Goal: Transaction & Acquisition: Book appointment/travel/reservation

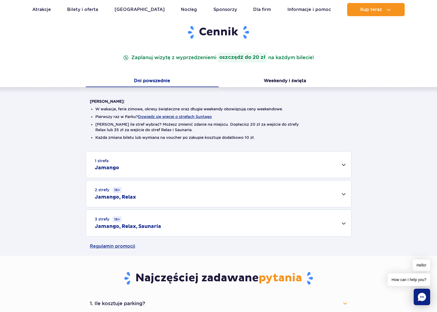
scroll to position [64, 0]
drag, startPoint x: 127, startPoint y: 109, endPoint x: 148, endPoint y: 109, distance: 21.4
click at [148, 109] on li "W wakacje, ferie zimowe, okresy świąteczne oraz długie weekendy obowiązują ceny…" at bounding box center [218, 108] width 246 height 5
click at [206, 116] on button "Dowiedz się więcej o strefach Suntago" at bounding box center [175, 116] width 74 height 4
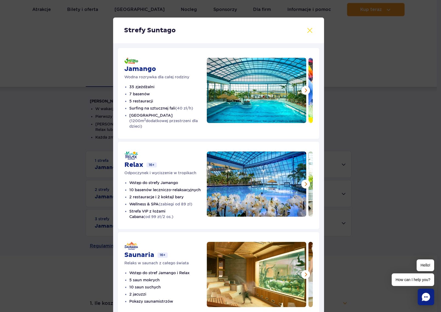
click at [306, 30] on button at bounding box center [309, 30] width 7 height 7
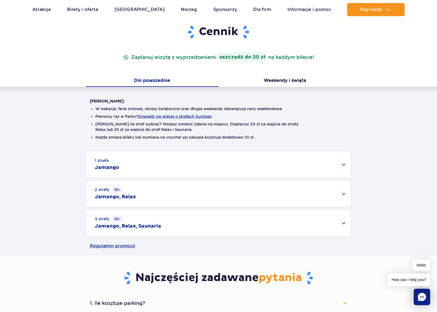
click at [146, 162] on div "1 strefa Jamango" at bounding box center [218, 164] width 265 height 26
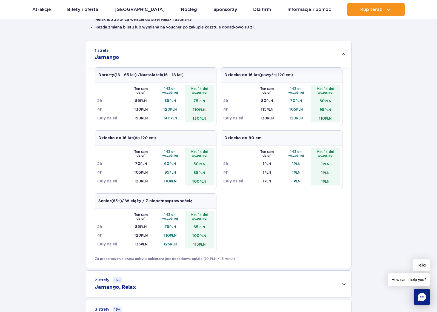
scroll to position [188, 0]
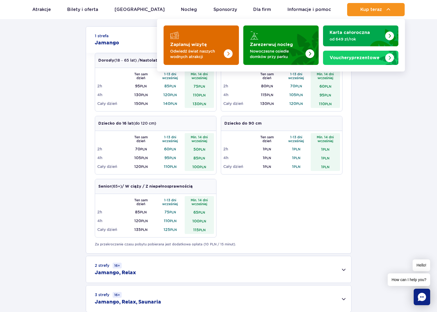
click at [199, 51] on p "Odwiedź świat naszych wodnych atrakcji" at bounding box center [196, 53] width 53 height 11
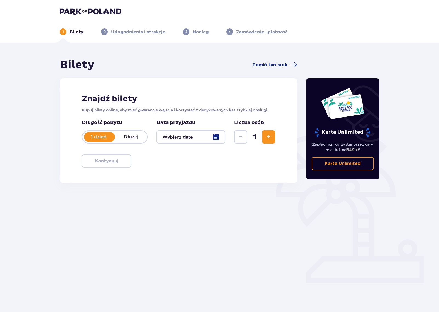
click at [129, 137] on p "Dłużej" at bounding box center [131, 137] width 32 height 6
click at [97, 138] on p "1 dzień" at bounding box center [98, 137] width 32 height 6
click at [186, 139] on div at bounding box center [190, 136] width 69 height 13
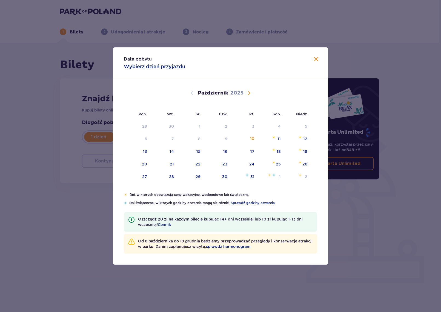
click at [252, 93] on span "Następny miesiąc" at bounding box center [249, 93] width 7 height 7
click at [252, 139] on div "7" at bounding box center [252, 138] width 2 height 5
type input "07.11.25"
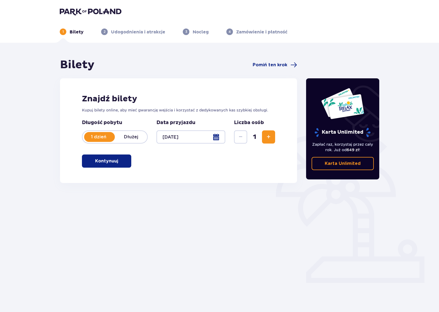
click at [268, 139] on span "Zwiększ" at bounding box center [268, 137] width 7 height 7
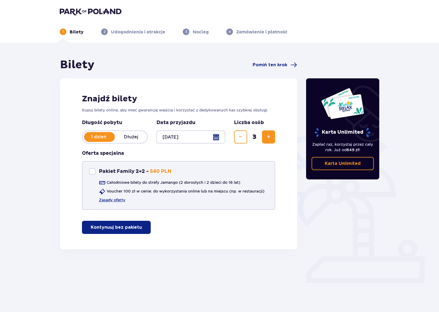
click at [94, 172] on div "Pakiet Family 2+2" at bounding box center [92, 171] width 7 height 7
checkbox input "true"
drag, startPoint x: 243, startPoint y: 181, endPoint x: 154, endPoint y: 183, distance: 89.3
click at [154, 183] on div "Całodniowe bilety do strefy Jamango (2 dorosłych i 2 dzieci do 16 lat) Voucher …" at bounding box center [176, 191] width 175 height 23
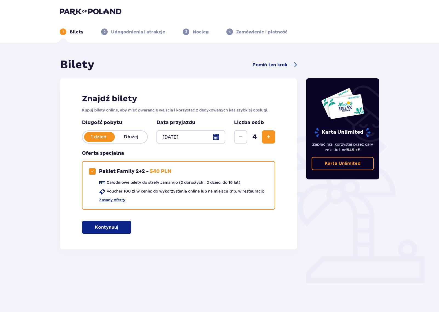
click at [197, 154] on div "Oferta specjalna Pakiet Family 2+2 Pakiet Family 2+2 - 540 PLN Całodniowe bilet…" at bounding box center [178, 180] width 193 height 60
